Goal: Use online tool/utility: Utilize a website feature to perform a specific function

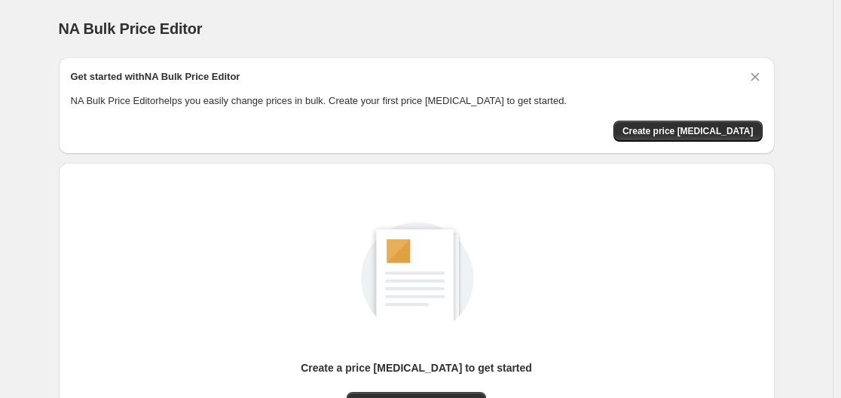
scroll to position [167, 0]
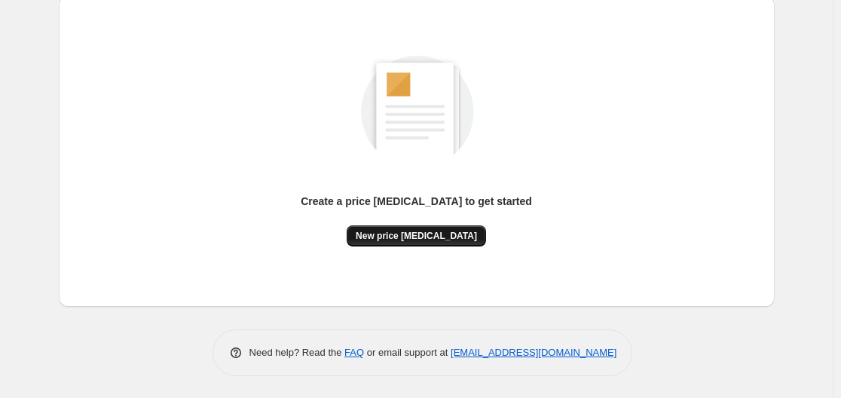
click at [411, 231] on span "New price [MEDICAL_DATA]" at bounding box center [416, 236] width 121 height 12
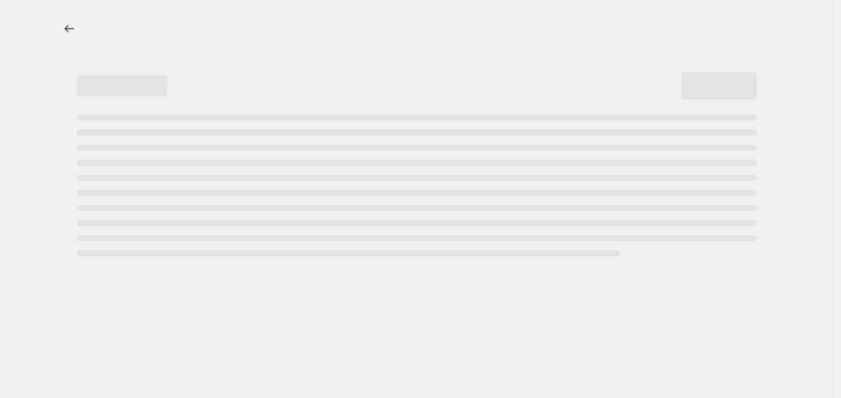
select select "percentage"
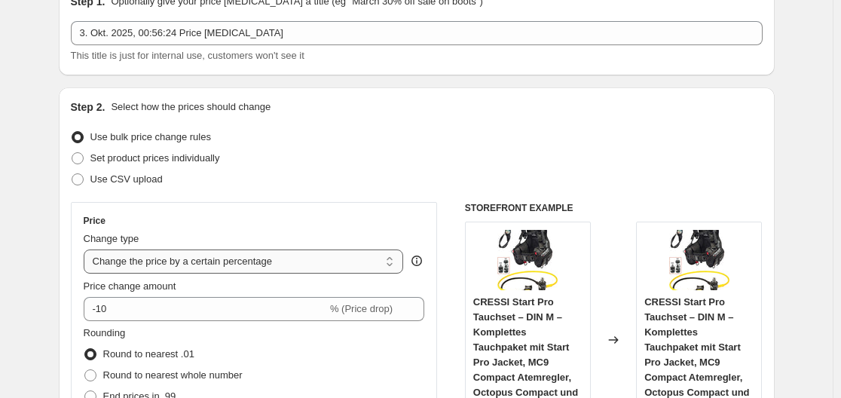
scroll to position [151, 0]
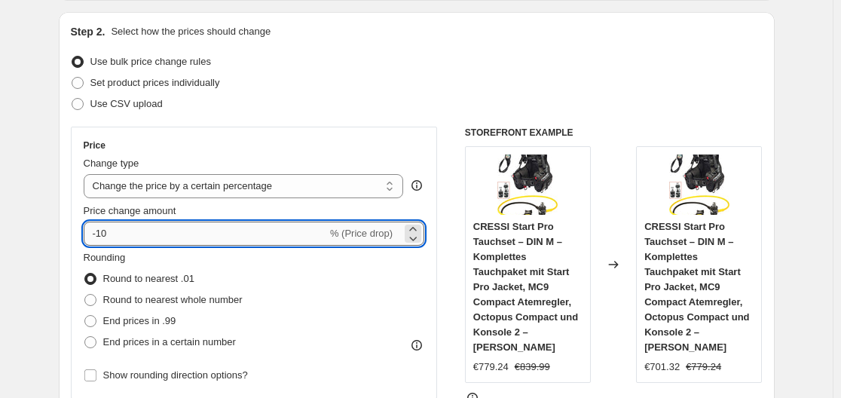
drag, startPoint x: 99, startPoint y: 231, endPoint x: 130, endPoint y: 232, distance: 30.9
click at [130, 232] on input "-10" at bounding box center [206, 234] width 244 height 24
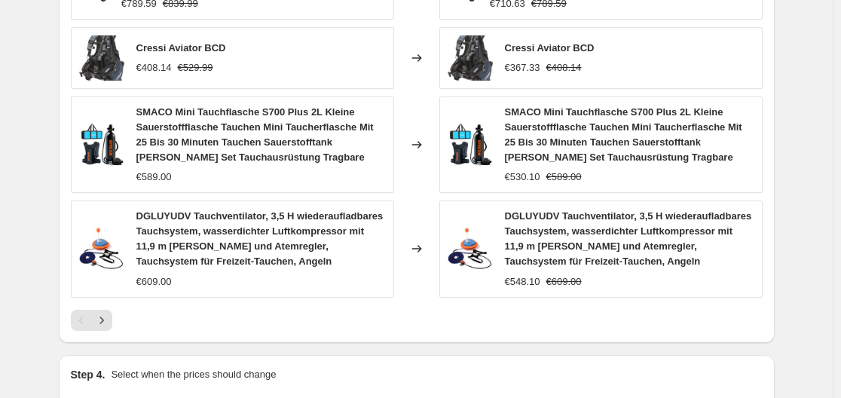
scroll to position [1220, 0]
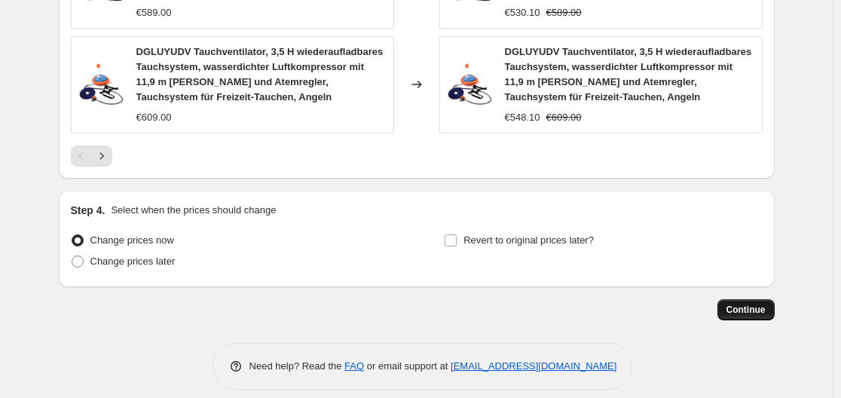
type input "-35"
click at [748, 304] on span "Continue" at bounding box center [746, 310] width 39 height 12
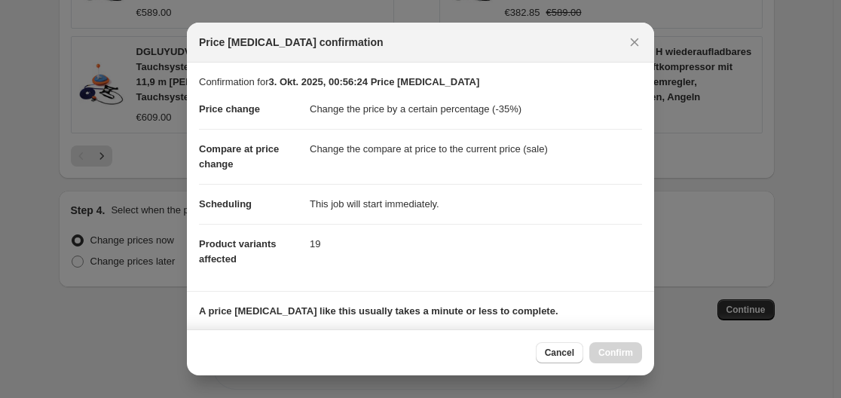
scroll to position [237, 0]
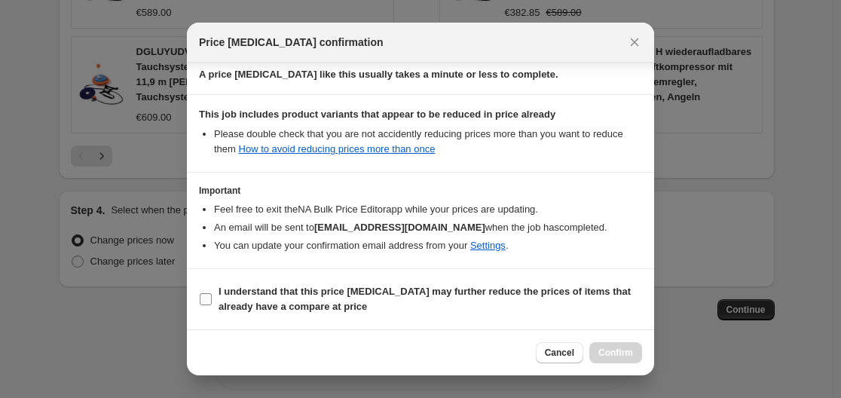
click at [213, 306] on label "I understand that this price [MEDICAL_DATA] may further reduce the prices of it…" at bounding box center [420, 299] width 443 height 36
click at [212, 305] on input "I understand that this price [MEDICAL_DATA] may further reduce the prices of it…" at bounding box center [206, 299] width 12 height 12
checkbox input "true"
click at [609, 351] on span "Confirm" at bounding box center [616, 353] width 35 height 12
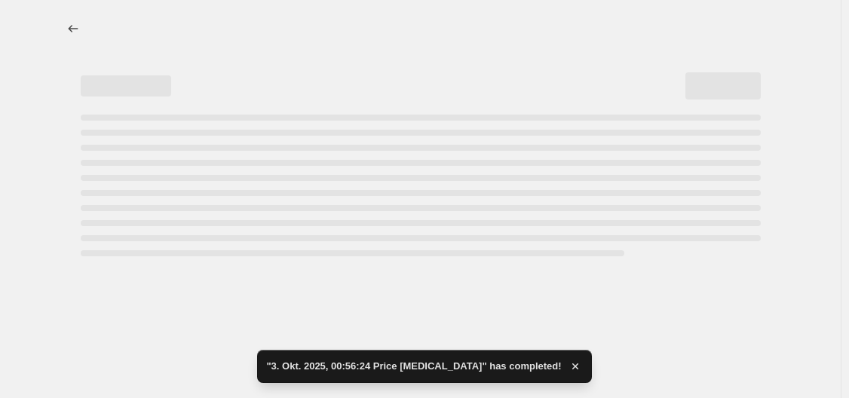
select select "percentage"
